Goal: Connect with others: Participate in discussion

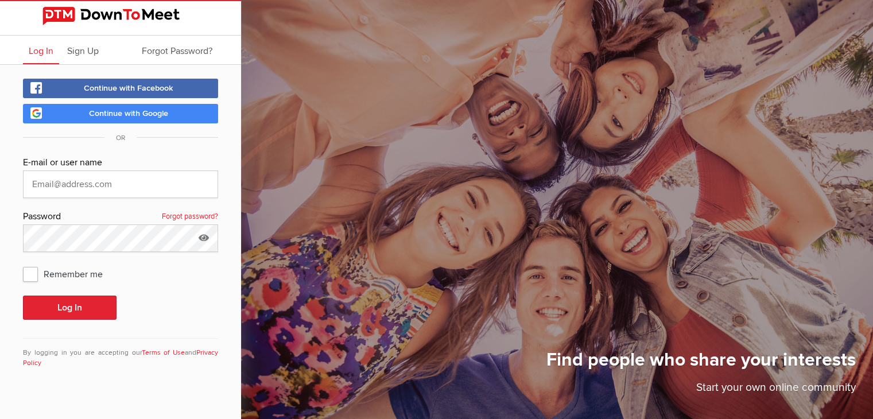
click at [179, 114] on link "Continue with Google" at bounding box center [120, 114] width 195 height 20
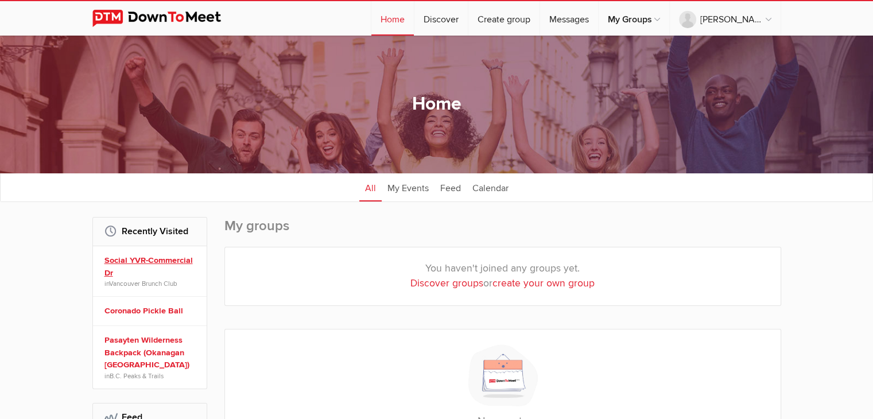
click at [168, 260] on link "Social YVR-Commercial Dr" at bounding box center [151, 266] width 94 height 25
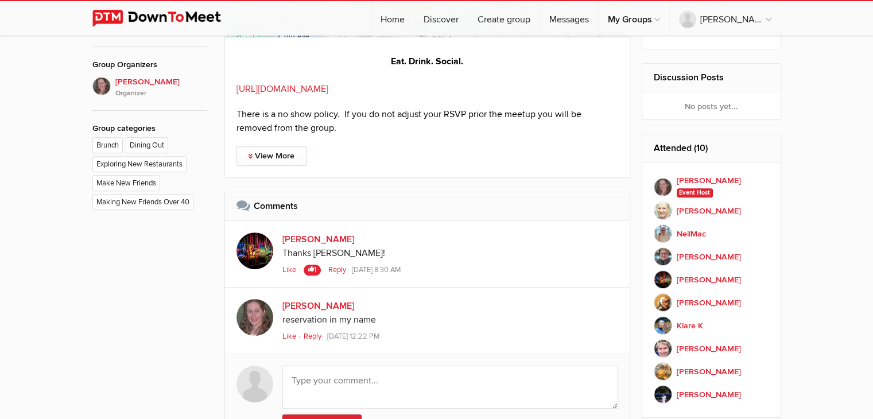
scroll to position [689, 0]
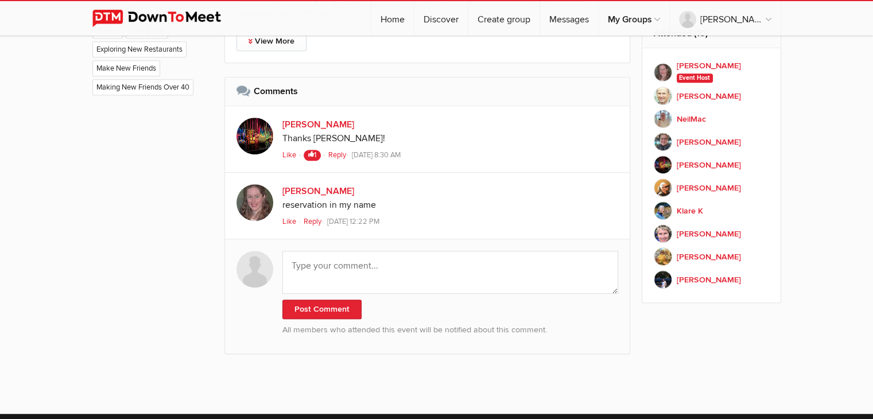
drag, startPoint x: 173, startPoint y: 239, endPoint x: 173, endPoint y: 231, distance: 8.0
drag, startPoint x: 173, startPoint y: 231, endPoint x: 615, endPoint y: 96, distance: 462.6
click at [616, 95] on div "Comments" at bounding box center [427, 91] width 405 height 29
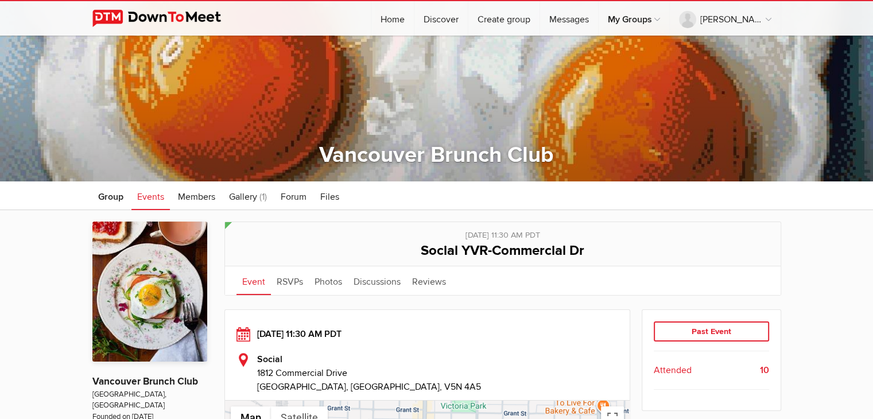
scroll to position [57, 0]
